Goal: Use online tool/utility: Utilize a website feature to perform a specific function

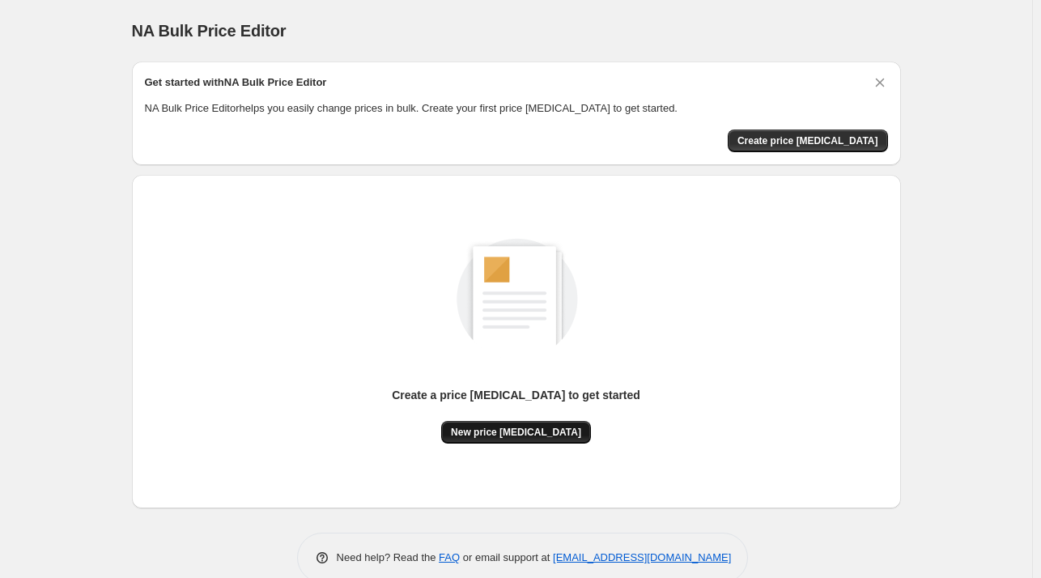
click at [558, 438] on button "New price [MEDICAL_DATA]" at bounding box center [516, 432] width 150 height 23
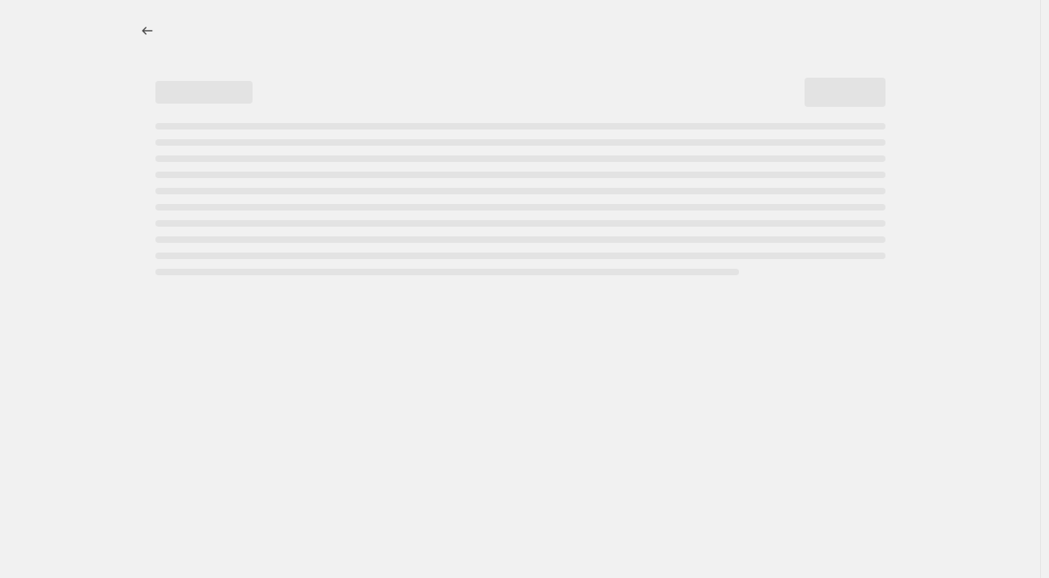
select select "percentage"
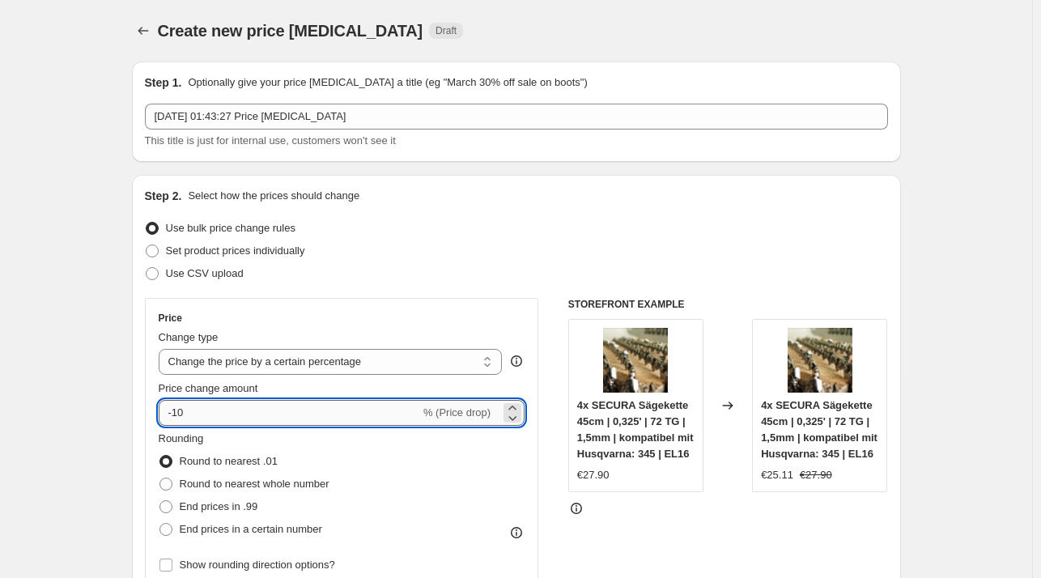
click at [287, 420] on input "-10" at bounding box center [289, 413] width 261 height 26
type input "-1"
type input "-27"
click at [427, 272] on div "Use CSV upload" at bounding box center [516, 273] width 743 height 23
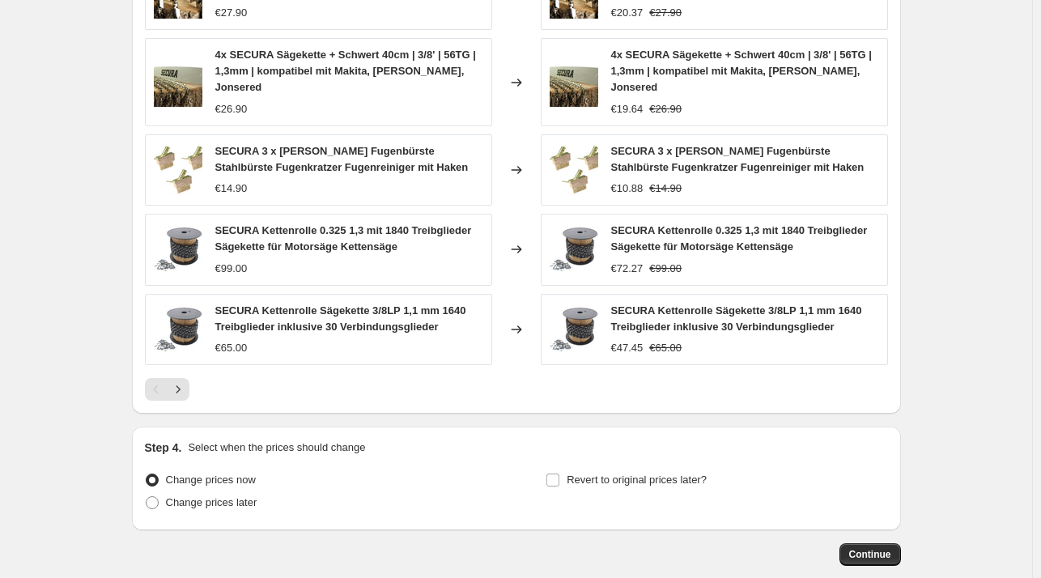
scroll to position [1065, 0]
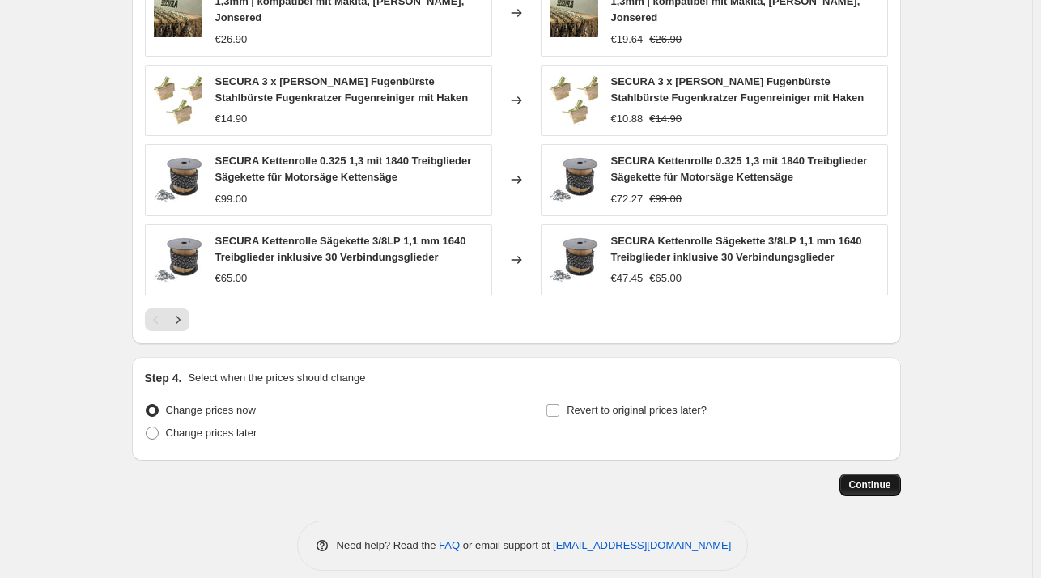
click at [880, 478] on span "Continue" at bounding box center [870, 484] width 42 height 13
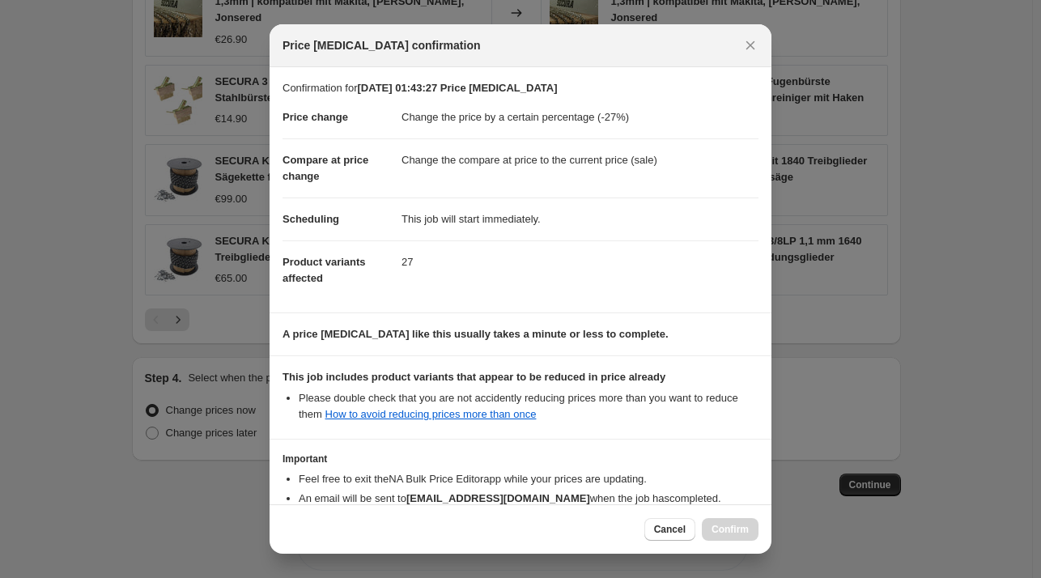
scroll to position [102, 0]
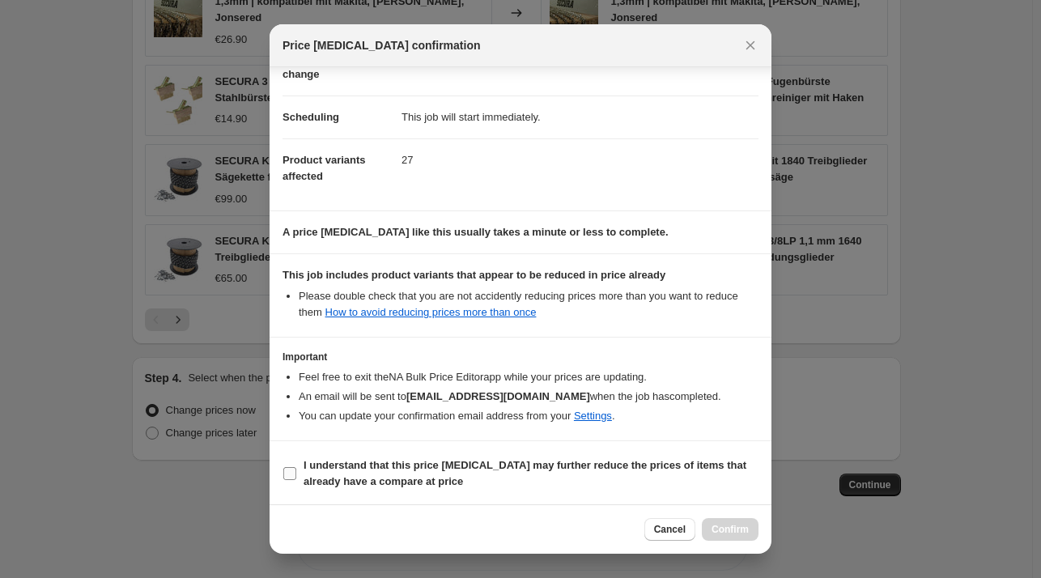
click at [454, 474] on span "I understand that this price [MEDICAL_DATA] may further reduce the prices of it…" at bounding box center [531, 473] width 455 height 32
click at [296, 474] on input "I understand that this price [MEDICAL_DATA] may further reduce the prices of it…" at bounding box center [289, 473] width 13 height 13
checkbox input "true"
click at [725, 532] on span "Confirm" at bounding box center [730, 529] width 37 height 13
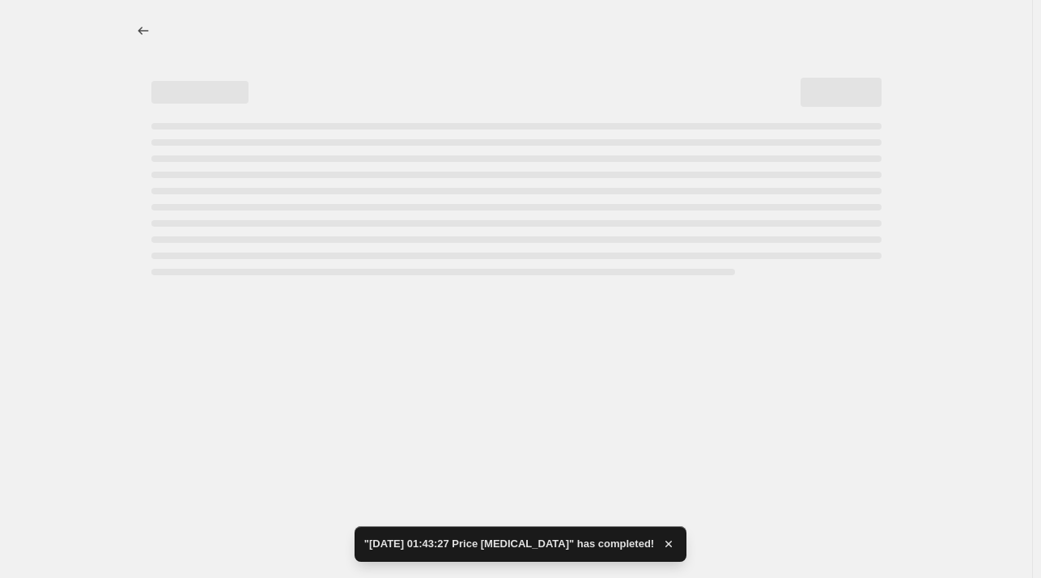
select select "percentage"
